Goal: Task Accomplishment & Management: Complete application form

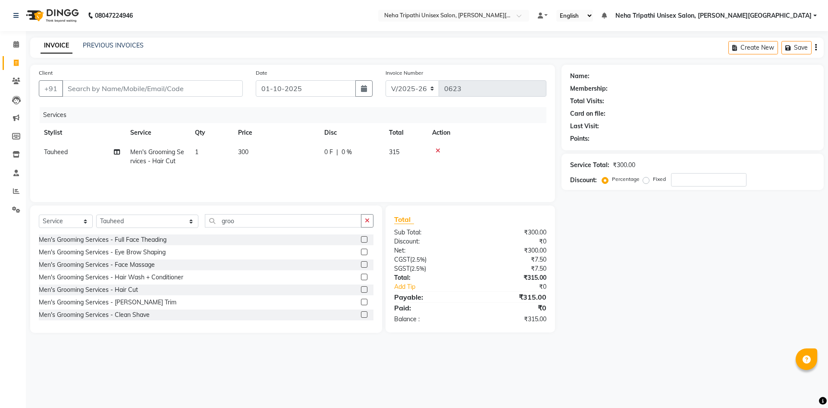
select select "7540"
select select "service"
select select "78213"
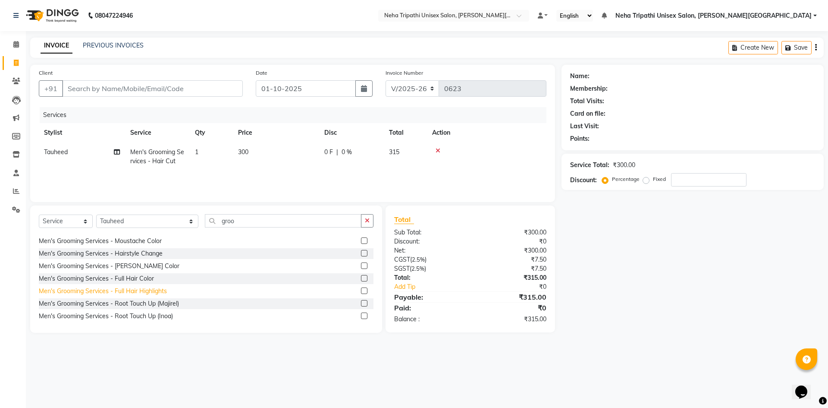
click at [128, 294] on div "Men's Grooming Services - Full Hair Highlights" at bounding box center [103, 290] width 128 height 9
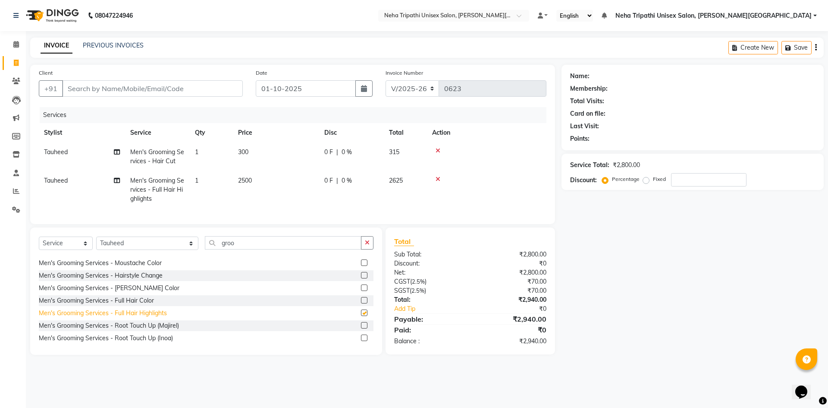
checkbox input "false"
click at [137, 305] on div "Men's Grooming Services - Full Hair Color" at bounding box center [96, 300] width 115 height 9
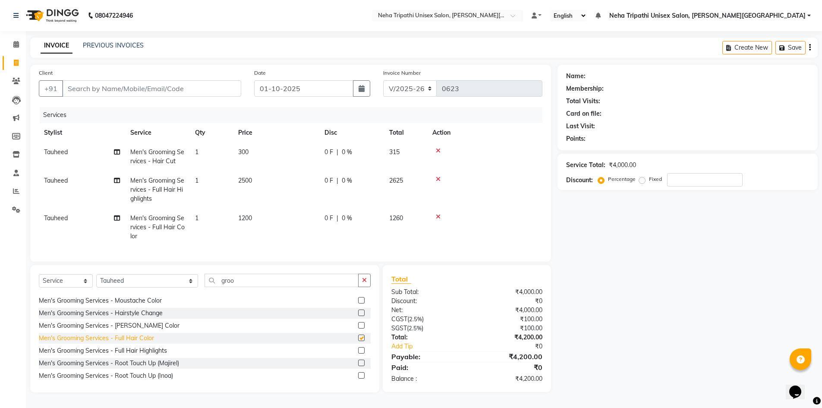
checkbox input "false"
click at [439, 177] on icon at bounding box center [438, 179] width 5 height 6
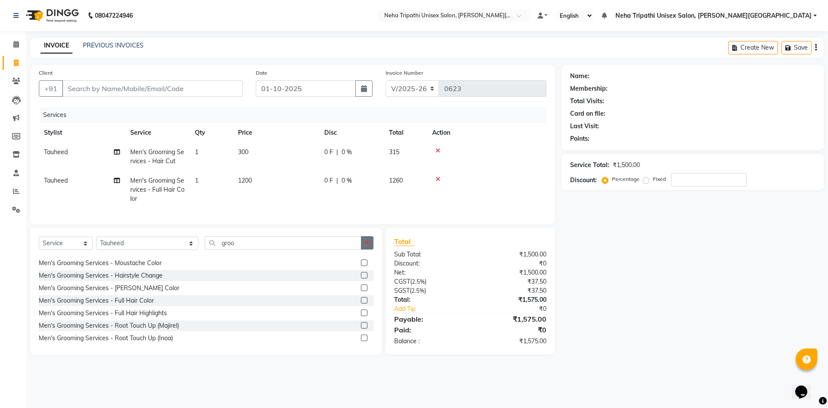
click at [369, 245] on icon "button" at bounding box center [367, 242] width 5 height 6
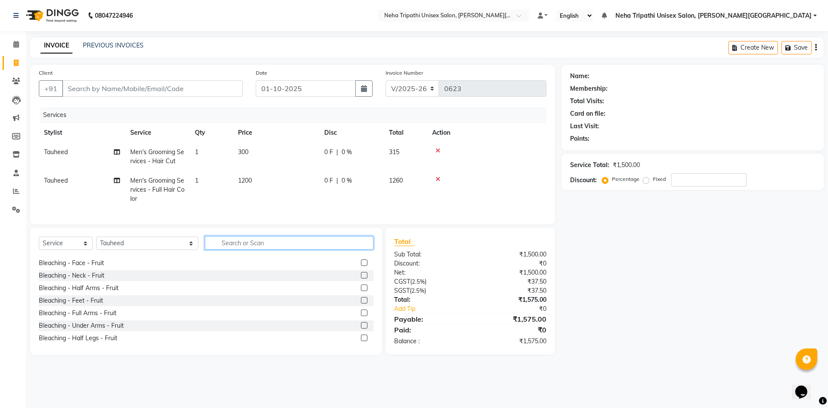
click at [313, 249] on input "text" at bounding box center [289, 242] width 169 height 13
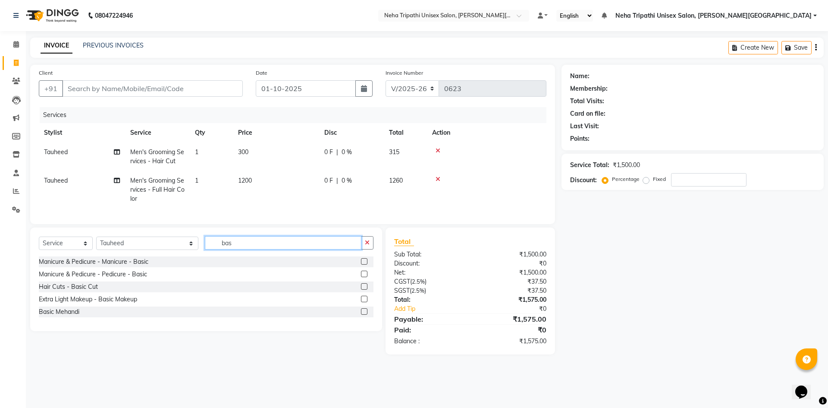
scroll to position [0, 0]
type input "basi"
click at [103, 279] on div "Manicure & Pedicure - Pedicure - Basic" at bounding box center [93, 274] width 108 height 9
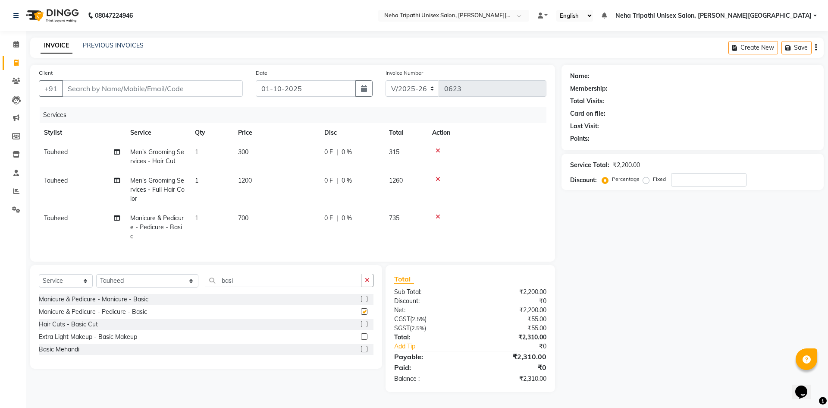
checkbox input "false"
click at [61, 219] on span "Tauheed" at bounding box center [56, 218] width 24 height 8
select select "78213"
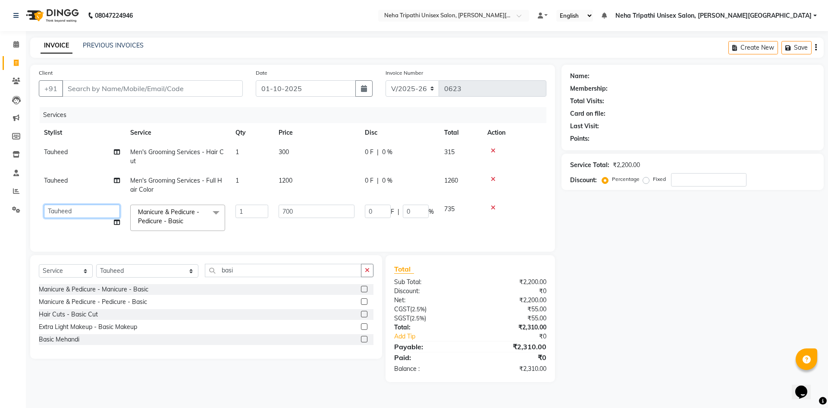
click at [73, 211] on select "Badrudden Gaus Jagjeet Neha Tripathi Unisex Salon, Gomti Nagar Rubeena Ruksar s…" at bounding box center [82, 210] width 76 height 13
select select "81218"
click at [78, 208] on select "Badrudden Gaus Jagjeet Neha Tripathi Unisex Salon, Gomti Nagar Rubeena Ruksar s…" at bounding box center [82, 210] width 76 height 13
select select "66901"
click at [393, 232] on td "0 F | 0 %" at bounding box center [399, 217] width 79 height 37
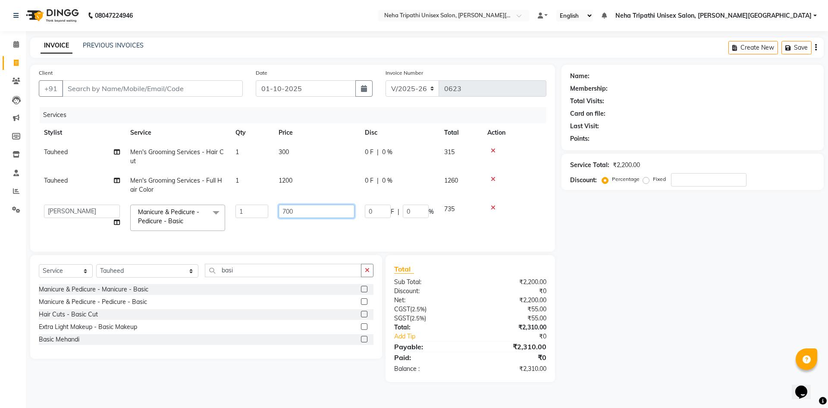
click at [279, 216] on input "700" at bounding box center [317, 210] width 76 height 13
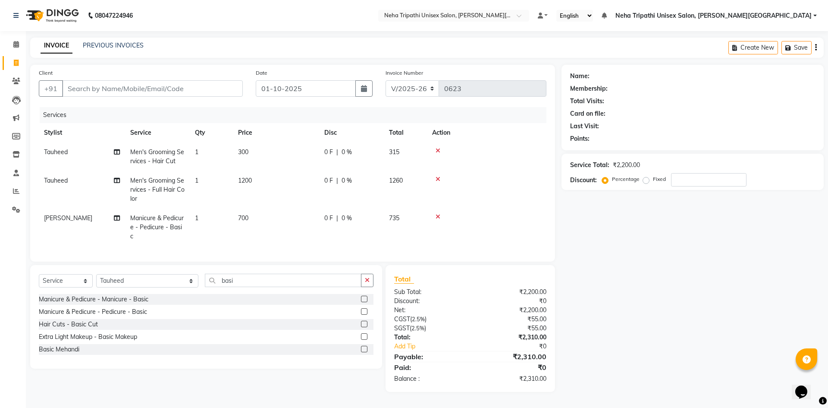
click at [296, 227] on td "700" at bounding box center [276, 227] width 86 height 38
select select "66901"
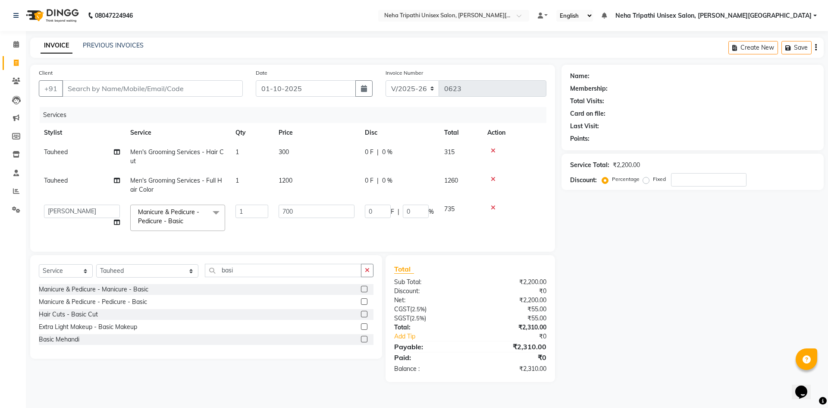
click at [292, 227] on td "700" at bounding box center [316, 217] width 86 height 37
click at [303, 214] on input "700" at bounding box center [317, 210] width 76 height 13
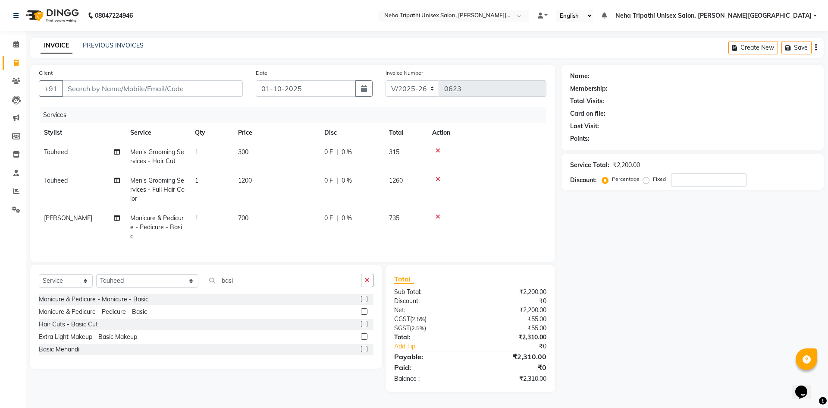
click at [272, 217] on tr "Suhail Manicure & Pedicure - Pedicure - Basic 1 700 0 F | 0 % 735" at bounding box center [293, 227] width 508 height 38
click at [371, 276] on button "button" at bounding box center [367, 279] width 13 height 13
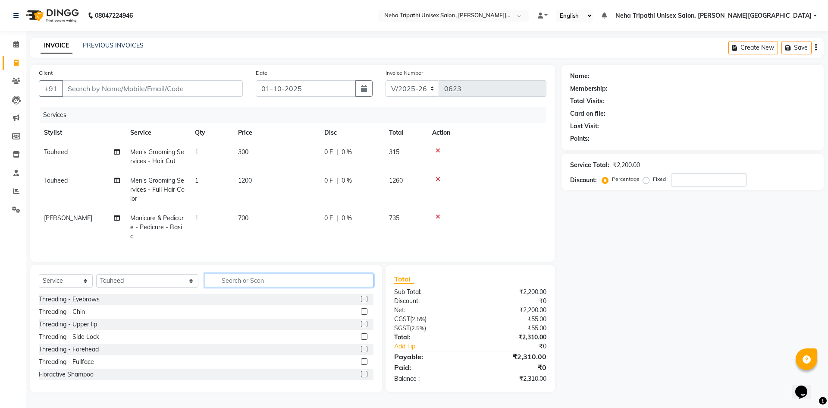
click at [342, 277] on input "text" at bounding box center [289, 279] width 169 height 13
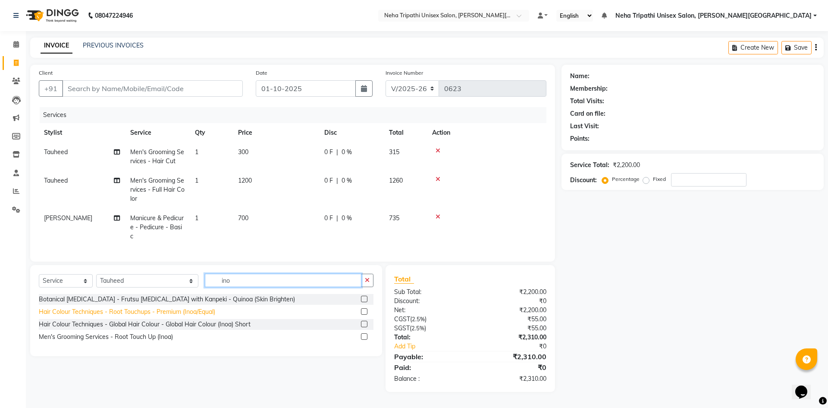
type input "ino"
click at [154, 311] on div "Hair Colour Techniques - Root Touchups - Premium (Inoa/Equal)" at bounding box center [127, 311] width 176 height 9
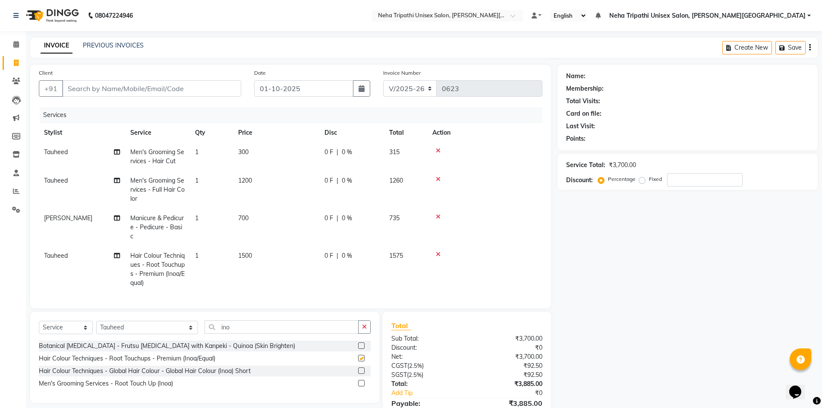
checkbox input "false"
click at [437, 251] on icon at bounding box center [438, 254] width 5 height 6
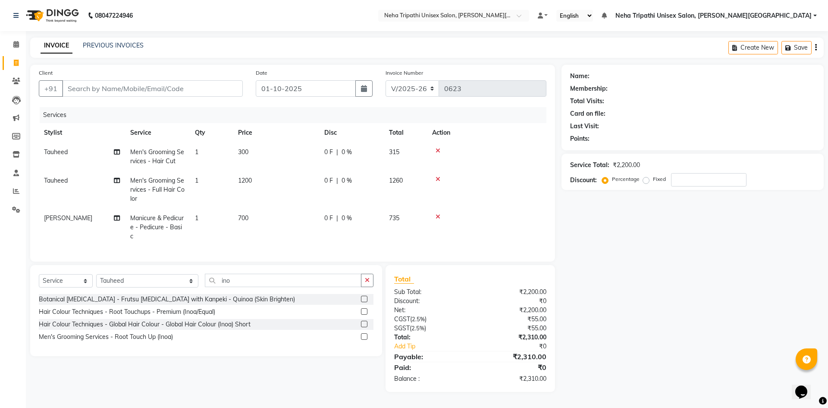
click at [244, 180] on span "1200" at bounding box center [245, 180] width 14 height 8
select select "78213"
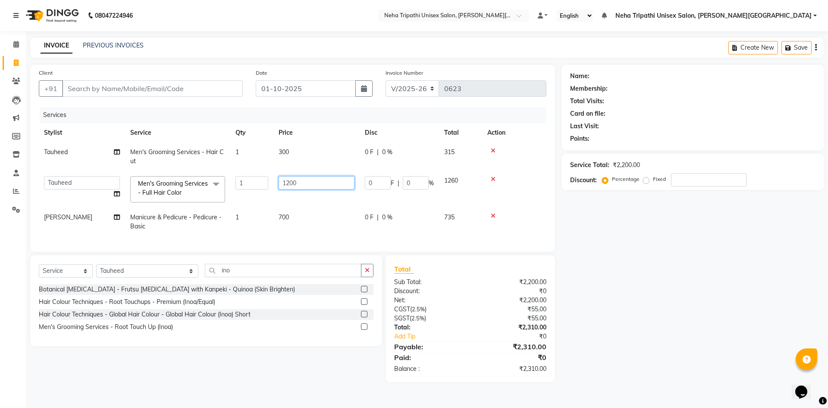
click at [290, 181] on input "1200" at bounding box center [317, 182] width 76 height 13
type input "1500"
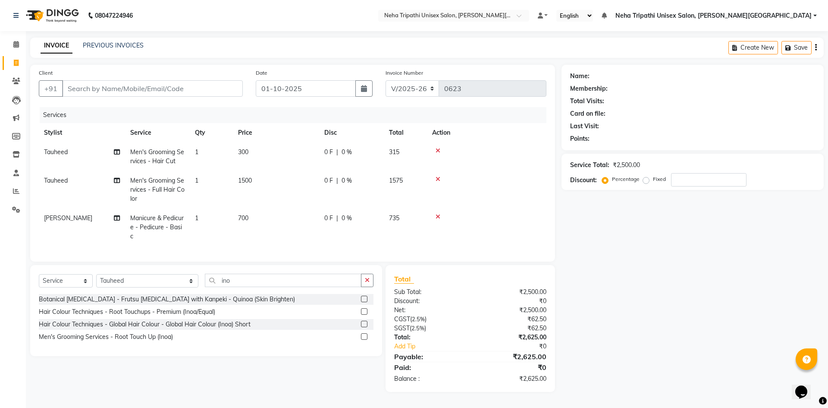
click at [336, 225] on tr "Suhail Manicure & Pedicure - Pedicure - Basic 1 700 0 F | 0 % 735" at bounding box center [293, 227] width 508 height 38
click at [171, 86] on input "Client" at bounding box center [152, 88] width 181 height 16
type input "9"
type input "0"
type input "9935025796"
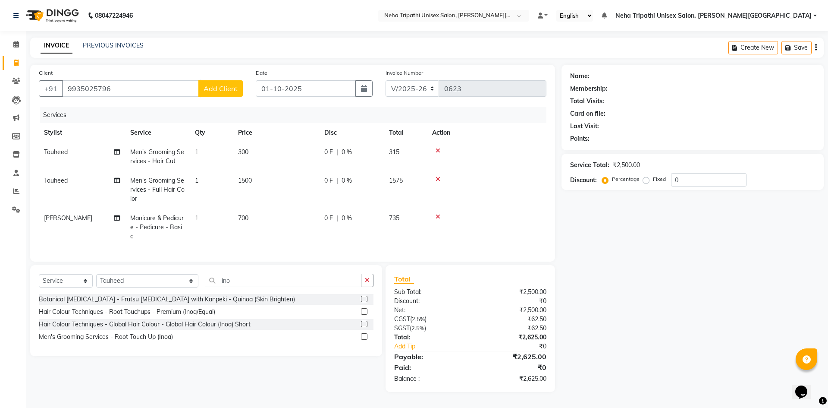
click at [229, 87] on span "Add Client" at bounding box center [221, 88] width 34 height 9
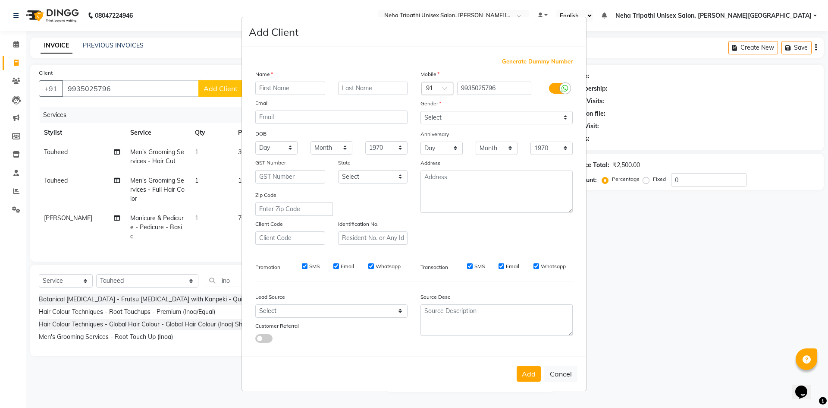
click at [294, 90] on input "text" at bounding box center [290, 88] width 70 height 13
type input "Abhishek"
click at [343, 87] on input "text" at bounding box center [373, 88] width 70 height 13
type input "Srivastav"
click at [446, 118] on select "Select Male Female Other Prefer Not To Say" at bounding box center [496, 117] width 152 height 13
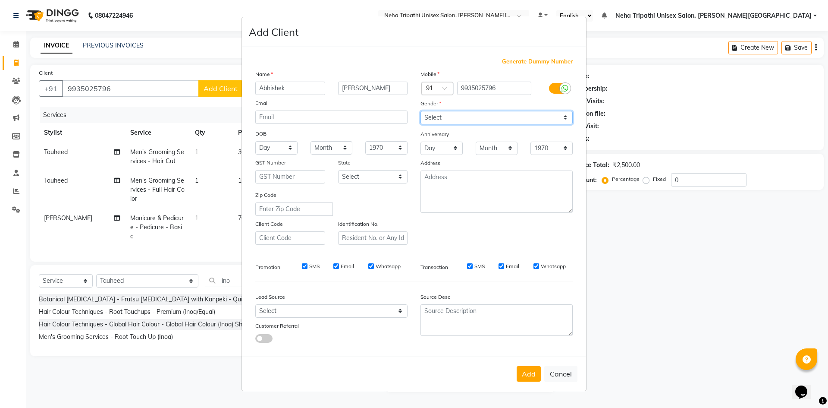
select select "[DEMOGRAPHIC_DATA]"
click at [420, 111] on select "Select Male Female Other Prefer Not To Say" at bounding box center [496, 117] width 152 height 13
click at [530, 378] on button "Add" at bounding box center [529, 374] width 24 height 16
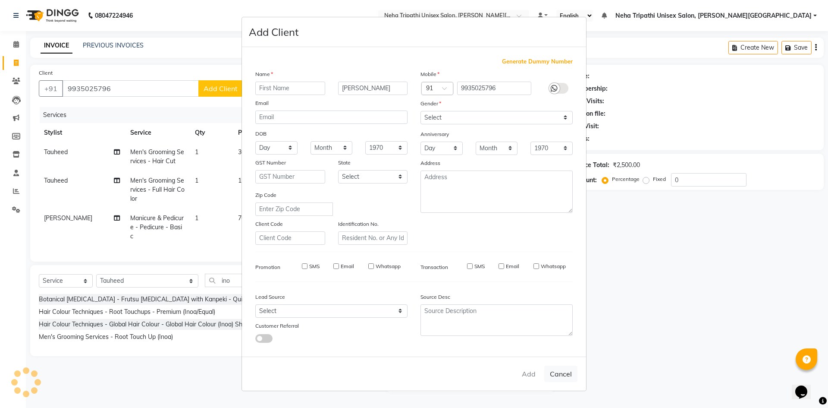
select select
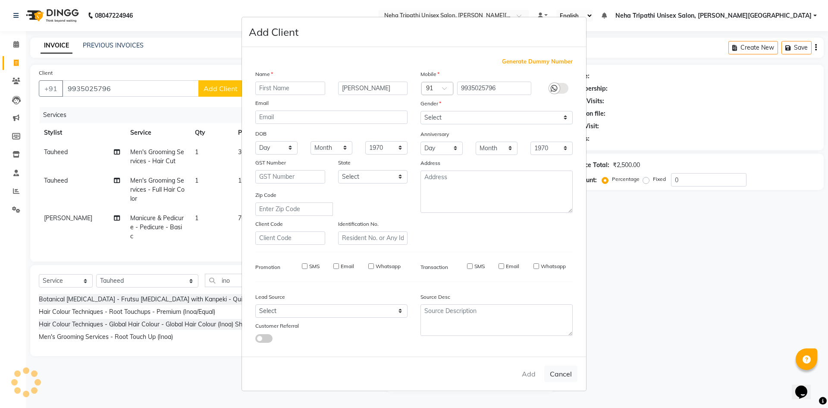
select select
checkbox input "false"
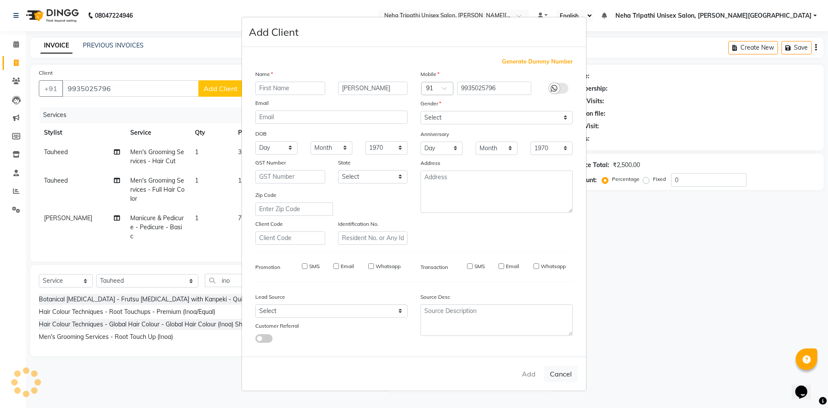
checkbox input "false"
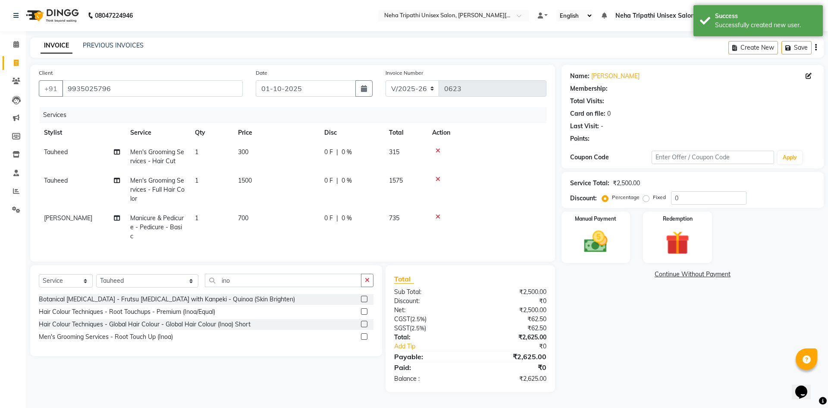
select select "1: Object"
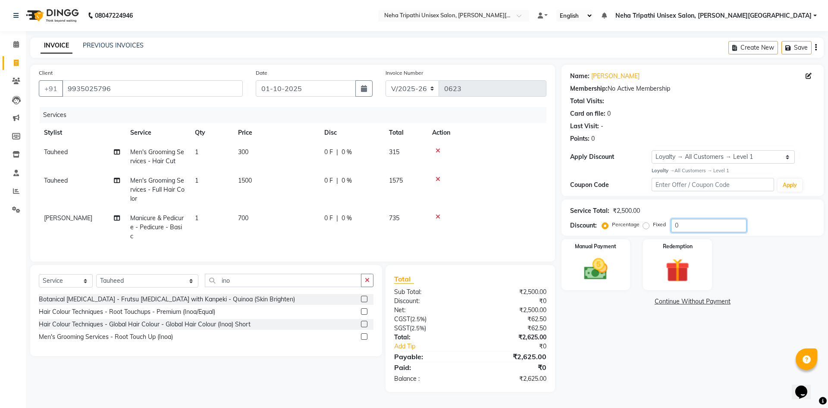
click at [702, 223] on input "0" at bounding box center [708, 225] width 75 height 13
type input "5"
click at [653, 222] on label "Fixed" at bounding box center [659, 224] width 13 height 8
click at [645, 222] on input "Fixed" at bounding box center [648, 224] width 6 height 6
radio input "true"
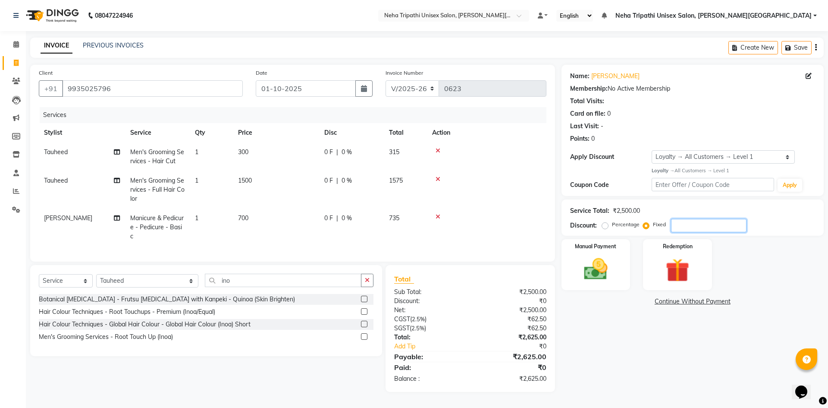
click at [676, 225] on input "number" at bounding box center [708, 225] width 75 height 13
type input "125"
click at [606, 273] on img at bounding box center [596, 269] width 40 height 28
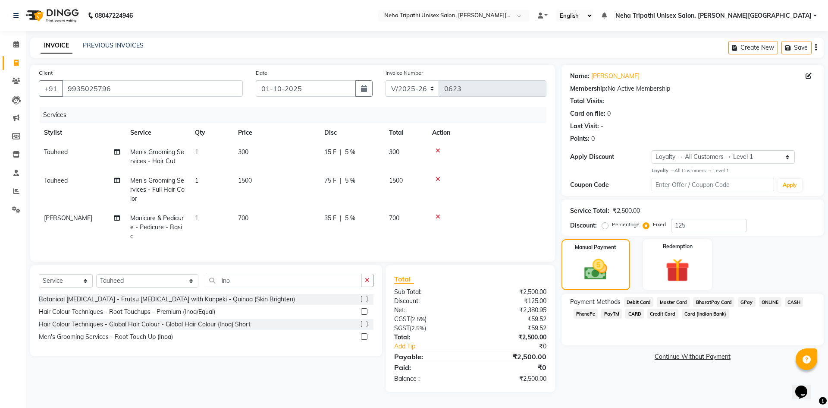
click at [773, 304] on span "ONLINE" at bounding box center [770, 302] width 22 height 10
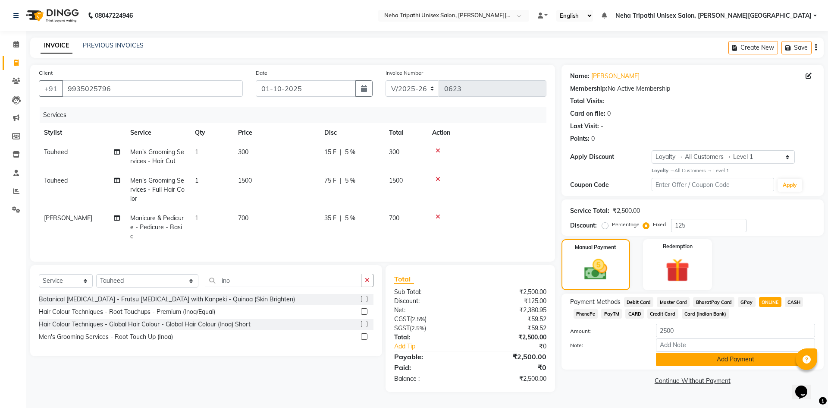
click at [757, 360] on button "Add Payment" at bounding box center [735, 358] width 159 height 13
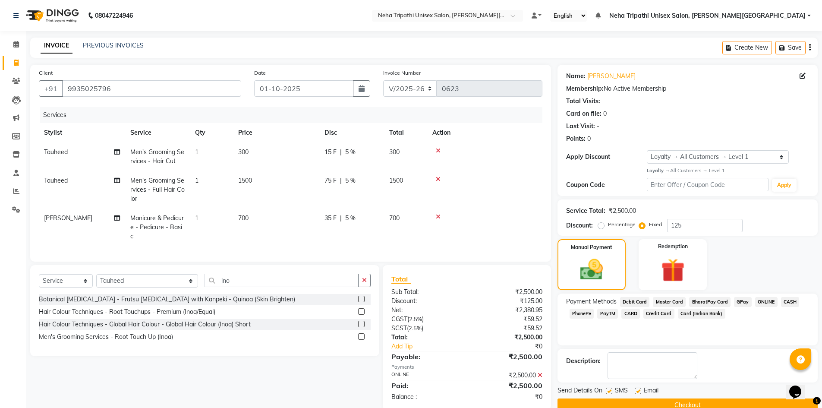
click at [731, 403] on button "Checkout" at bounding box center [687, 404] width 260 height 13
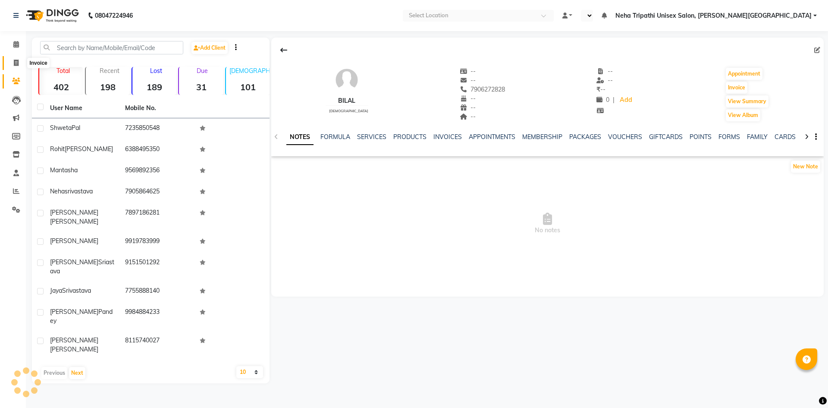
click at [16, 64] on icon at bounding box center [16, 63] width 5 height 6
select select "service"
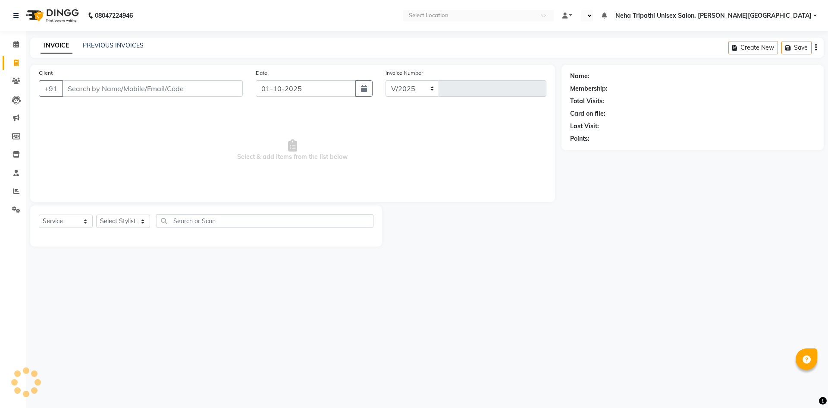
select select "7540"
type input "0623"
click at [114, 93] on input "Client" at bounding box center [152, 88] width 181 height 16
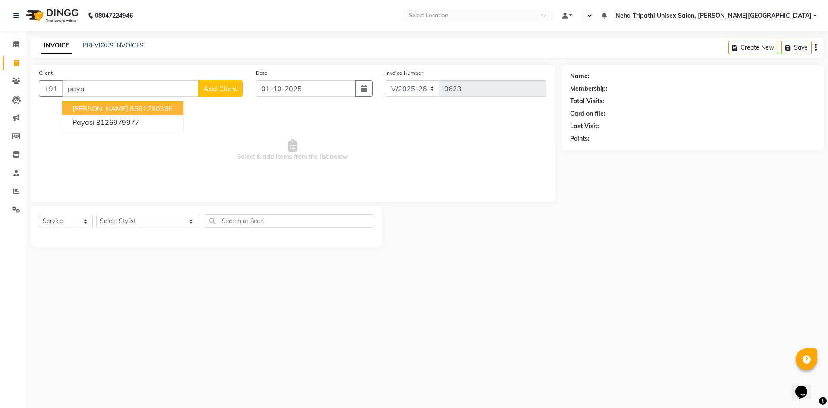
click at [110, 108] on span "[PERSON_NAME]" at bounding box center [100, 108] width 56 height 9
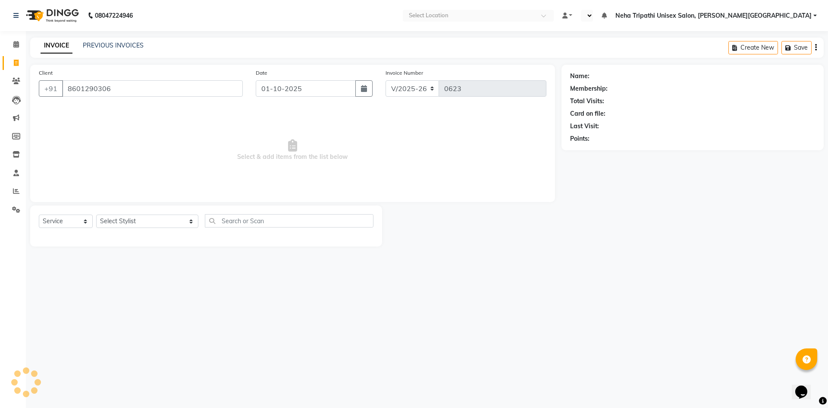
type input "8601290306"
click at [151, 225] on select "Select Stylist Badrudden [PERSON_NAME] [PERSON_NAME] Unisex Salon, [PERSON_NAME…" at bounding box center [147, 220] width 102 height 13
select select "89787"
click at [96, 214] on select "Select Stylist Badrudden [PERSON_NAME] [PERSON_NAME] Unisex Salon, [PERSON_NAME…" at bounding box center [147, 220] width 102 height 13
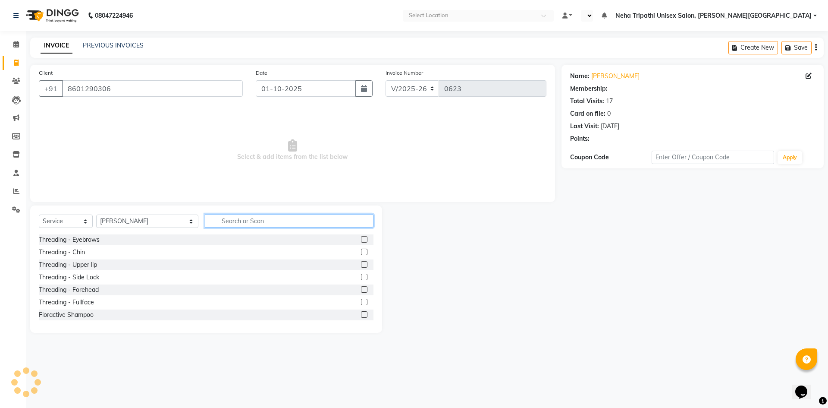
click at [229, 220] on input "text" at bounding box center [289, 220] width 169 height 13
select select "1: Object"
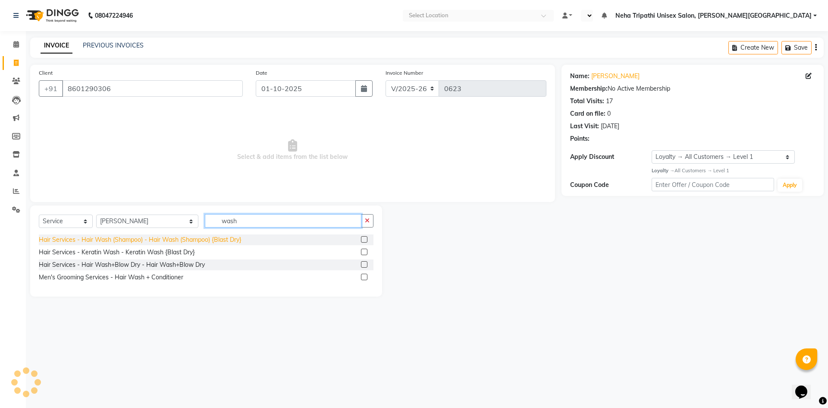
type input "wash"
click at [219, 240] on div "Hair Services - Hair Wash (Shampoo) - Hair Wash (Shampoo) {Blast Dry}" at bounding box center [140, 239] width 203 height 9
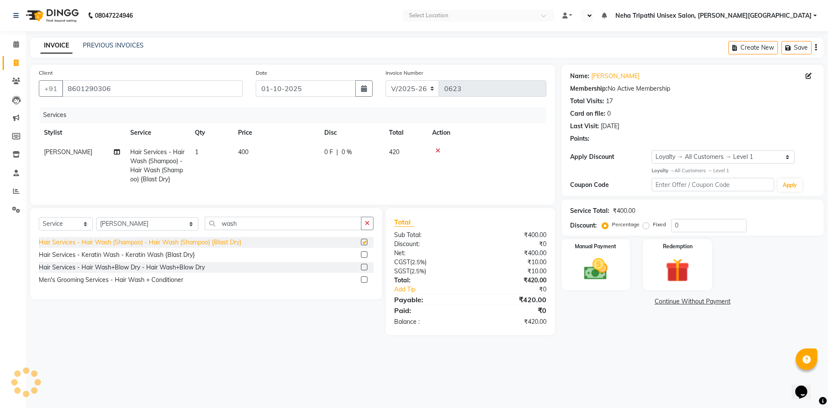
checkbox input "false"
click at [368, 226] on icon "button" at bounding box center [367, 223] width 5 height 6
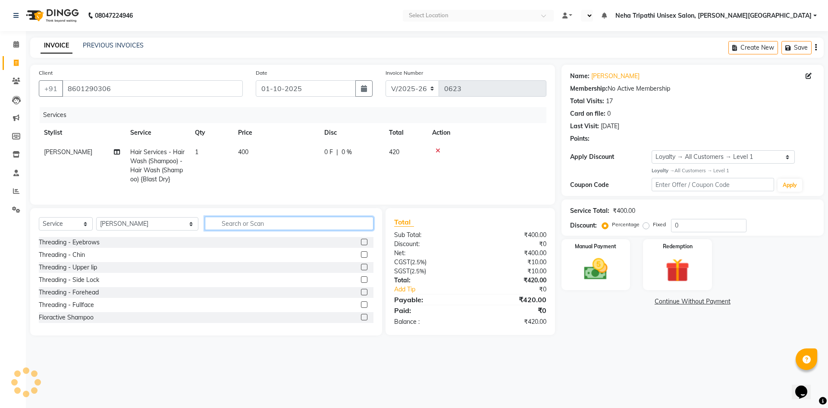
click at [346, 230] on input "text" at bounding box center [289, 222] width 169 height 13
type input "basi"
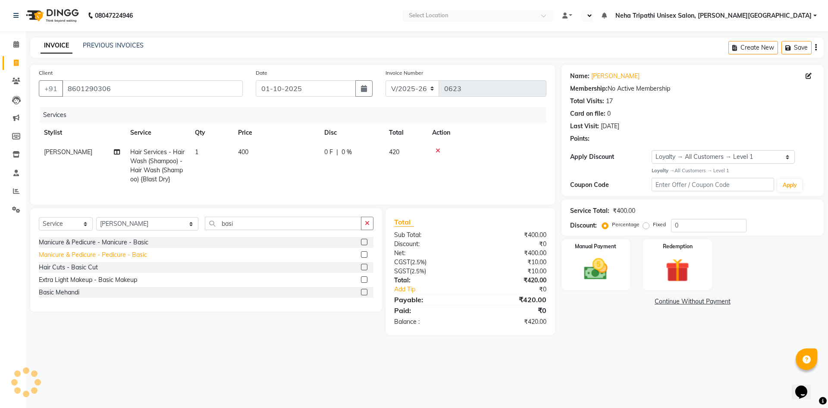
click at [98, 259] on div "Manicure & Pedicure - Pedicure - Basic" at bounding box center [93, 254] width 108 height 9
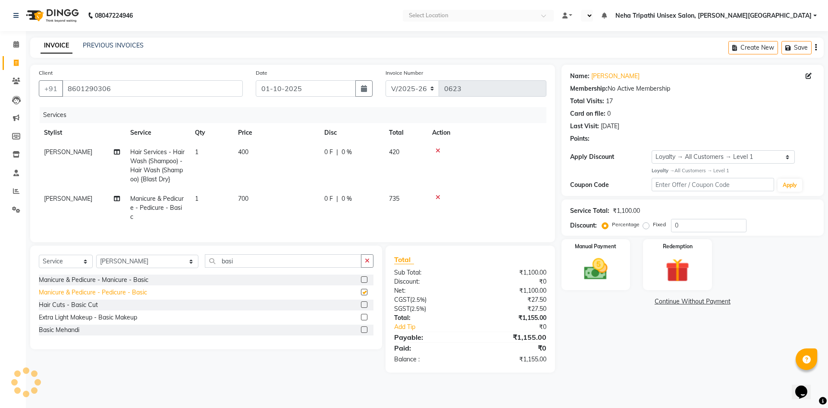
checkbox input "false"
click at [653, 226] on label "Fixed" at bounding box center [659, 224] width 13 height 8
click at [645, 226] on input "Fixed" at bounding box center [648, 224] width 6 height 6
radio input "true"
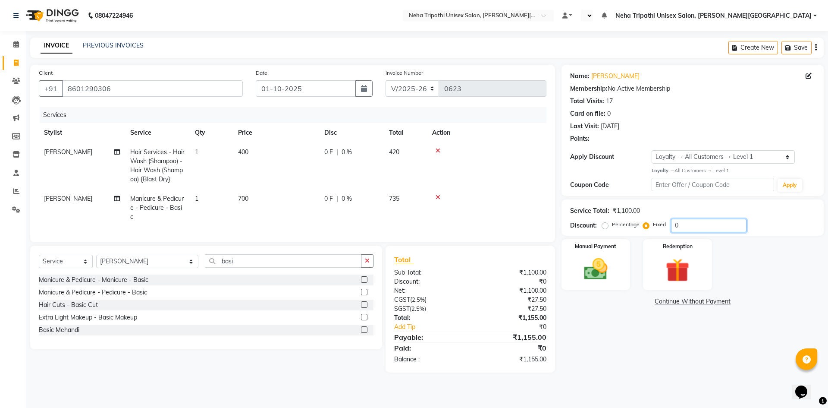
click at [695, 222] on input "0" at bounding box center [708, 225] width 75 height 13
type input "1"
type input "55"
click at [599, 267] on img at bounding box center [596, 269] width 40 height 28
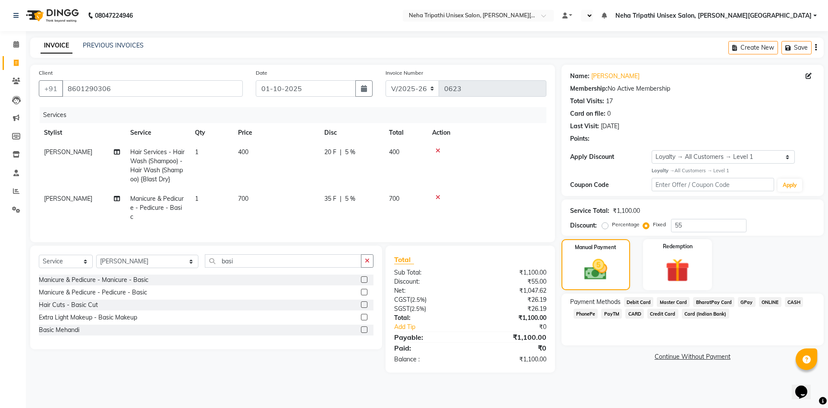
click at [772, 300] on span "ONLINE" at bounding box center [770, 302] width 22 height 10
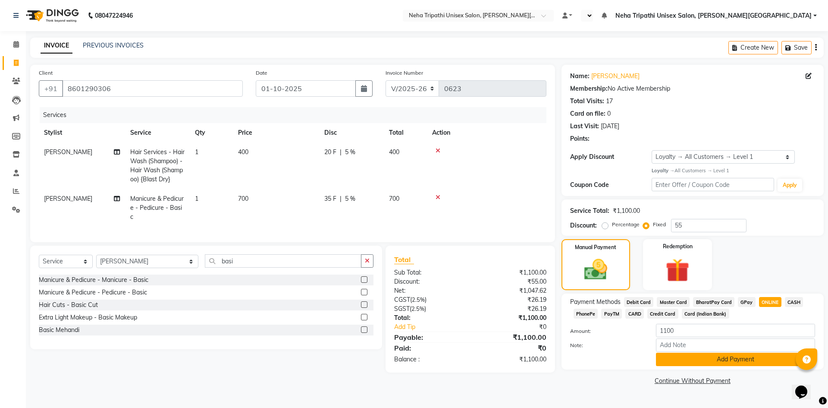
click at [750, 356] on button "Add Payment" at bounding box center [735, 358] width 159 height 13
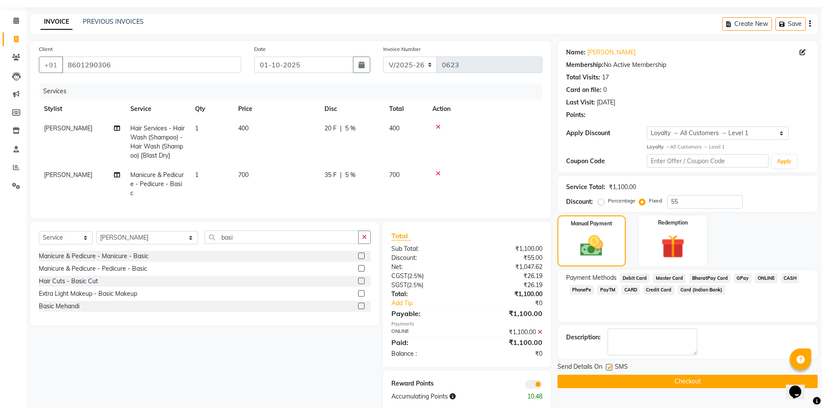
scroll to position [36, 0]
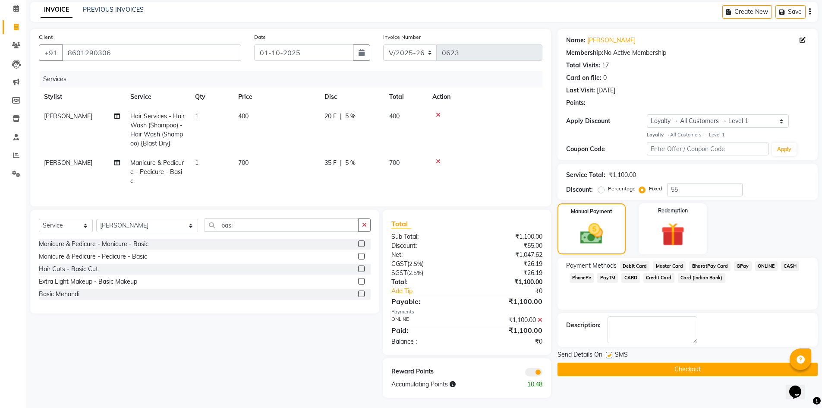
click at [688, 367] on button "Checkout" at bounding box center [687, 368] width 260 height 13
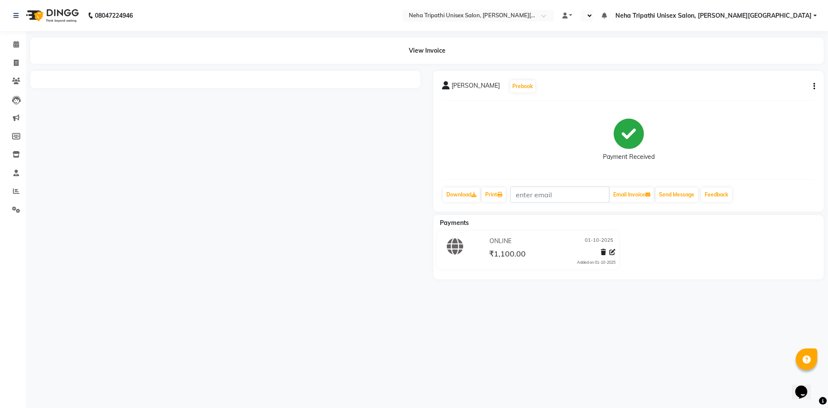
click at [301, 324] on div "08047224946 Select Location × Neha Tripathi Unisex Salon, [PERSON_NAME] Nagar D…" at bounding box center [414, 204] width 828 height 408
drag, startPoint x: 18, startPoint y: 63, endPoint x: 13, endPoint y: 78, distance: 16.6
click at [18, 63] on icon at bounding box center [16, 63] width 5 height 6
select select "service"
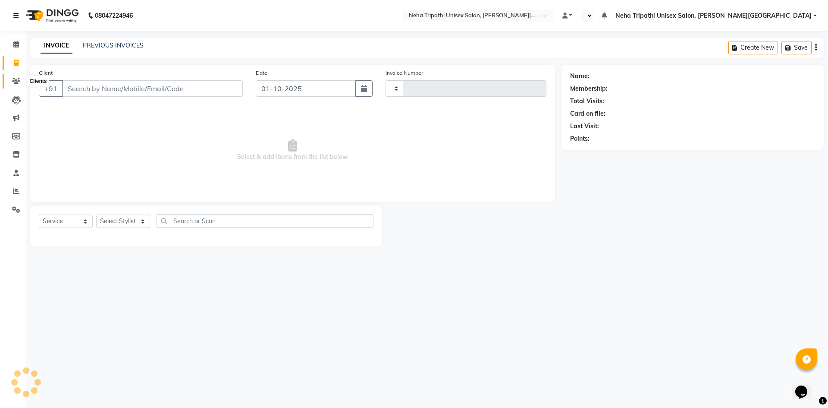
click at [13, 84] on icon at bounding box center [16, 81] width 8 height 6
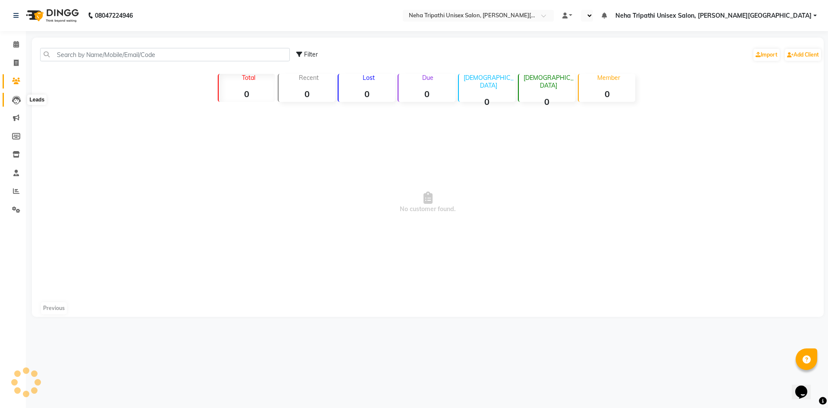
click at [14, 103] on icon at bounding box center [16, 100] width 9 height 9
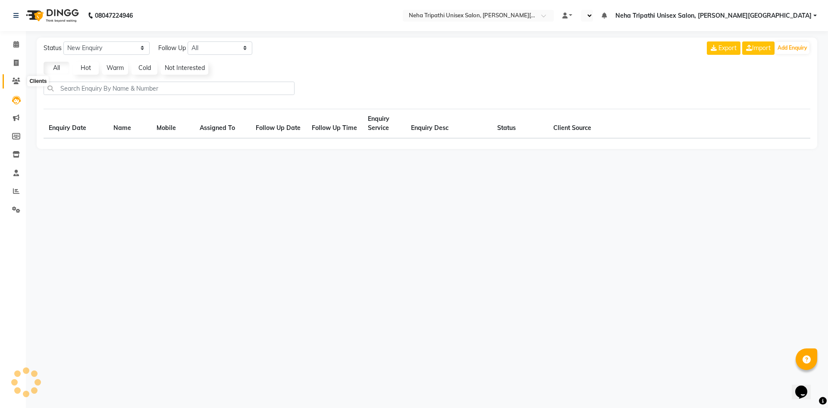
click at [12, 79] on icon at bounding box center [16, 81] width 8 height 6
